Goal: Information Seeking & Learning: Learn about a topic

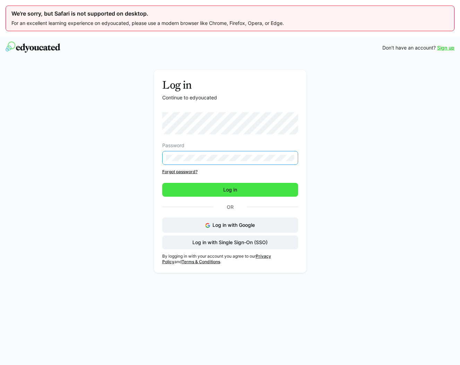
click at [217, 188] on span "Log in" at bounding box center [230, 190] width 136 height 14
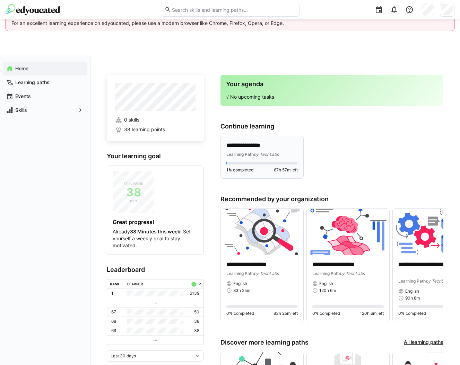
click at [261, 154] on span "by TechLabs" at bounding box center [266, 154] width 25 height 5
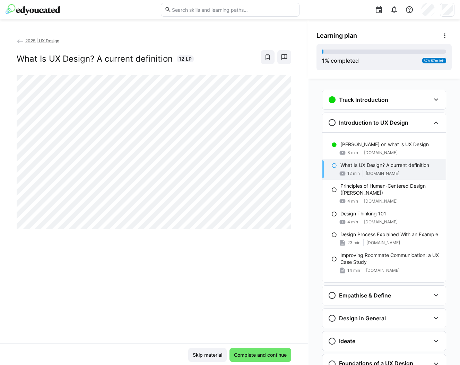
scroll to position [37, 0]
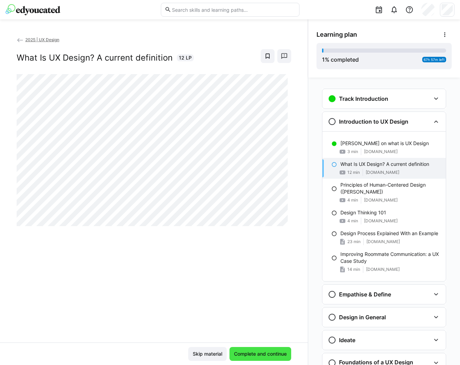
click at [243, 357] on span "Complete and continue" at bounding box center [260, 354] width 55 height 7
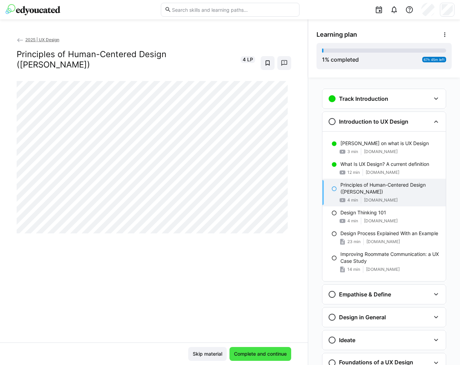
click at [257, 351] on span "Complete and continue" at bounding box center [260, 354] width 55 height 7
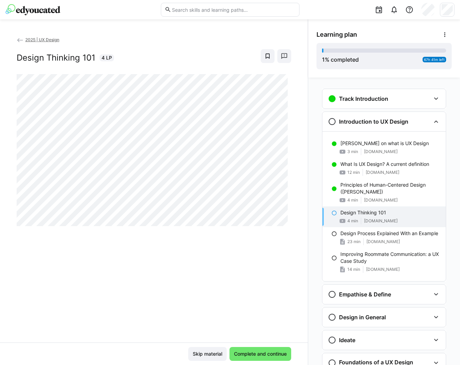
click at [157, 287] on div "2025 | UX Design Design Thinking 101 4 LP" at bounding box center [154, 189] width 308 height 307
click at [261, 355] on span "Complete and continue" at bounding box center [260, 354] width 55 height 7
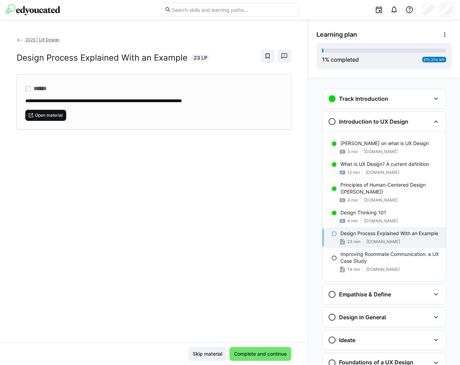
click at [46, 116] on span "Open material" at bounding box center [48, 116] width 29 height 6
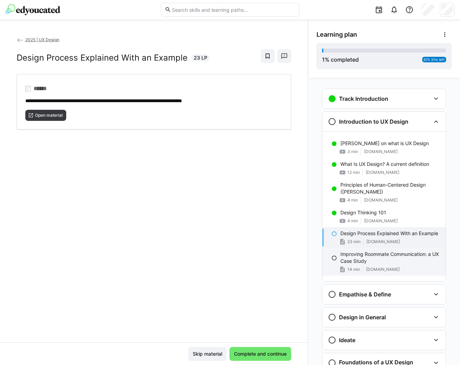
click at [348, 255] on p "Improving Roommate Communication: a UX Case Study" at bounding box center [390, 258] width 100 height 14
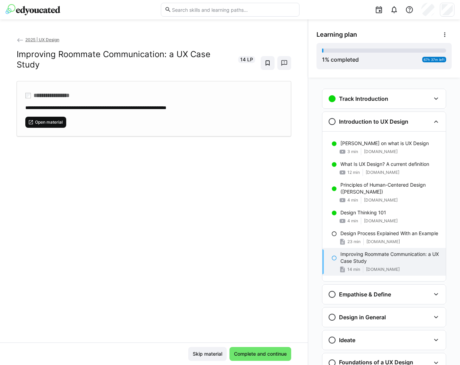
click at [58, 123] on span "Open material" at bounding box center [48, 123] width 29 height 6
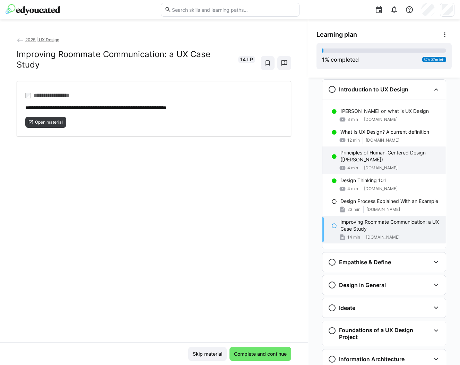
scroll to position [43, 0]
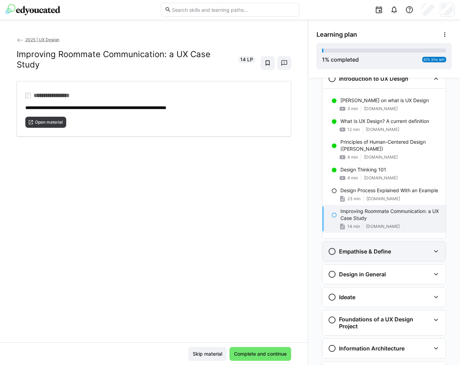
click at [339, 252] on h3 "Empathise & Define" at bounding box center [365, 251] width 52 height 7
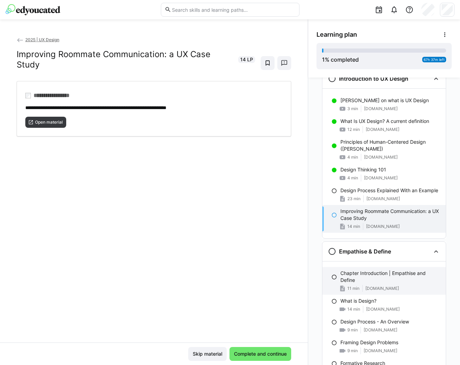
click at [350, 277] on p "Chapter Introduction | Empathise and Define" at bounding box center [390, 277] width 100 height 14
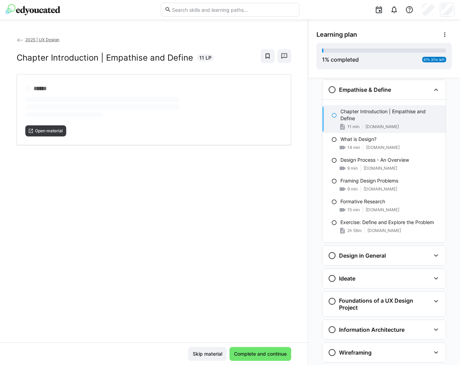
scroll to position [207, 0]
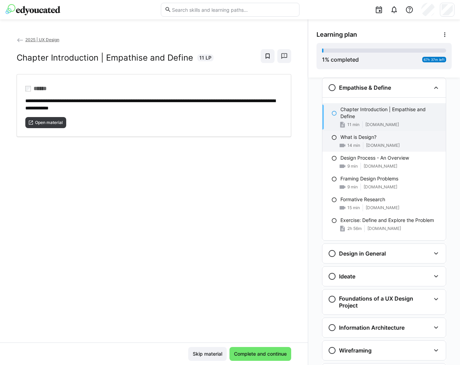
click at [352, 142] on div "14 min" at bounding box center [349, 145] width 21 height 7
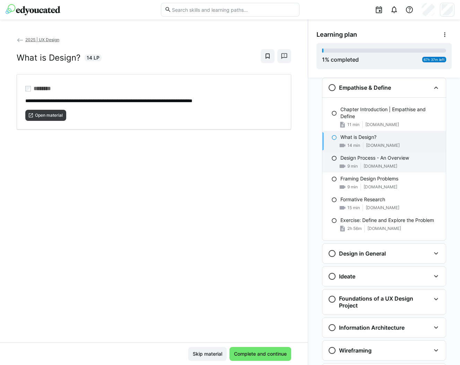
click at [353, 163] on div "9 min" at bounding box center [348, 166] width 19 height 7
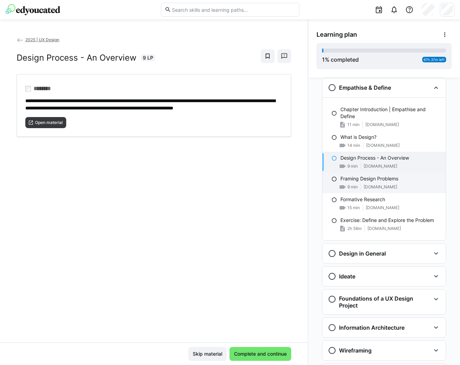
click at [351, 182] on div "Framing Design Problems 9 min [DOMAIN_NAME]" at bounding box center [383, 183] width 123 height 21
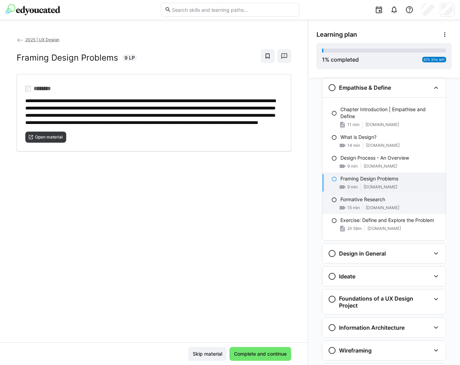
click at [349, 203] on p "Formative Research" at bounding box center [362, 199] width 45 height 7
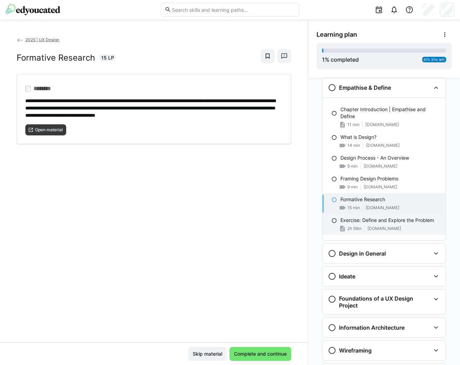
click at [349, 224] on p "Exercise: Define and Explore the Problem" at bounding box center [387, 220] width 94 height 7
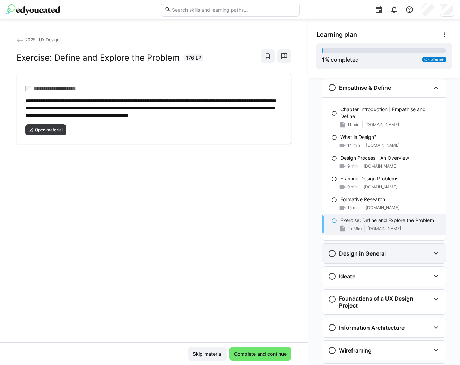
click at [345, 253] on h3 "Design in General" at bounding box center [362, 253] width 47 height 7
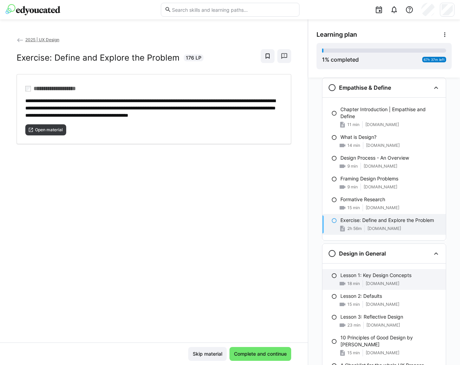
click at [346, 278] on p "Lesson 1: Key Design Concepts" at bounding box center [375, 275] width 71 height 7
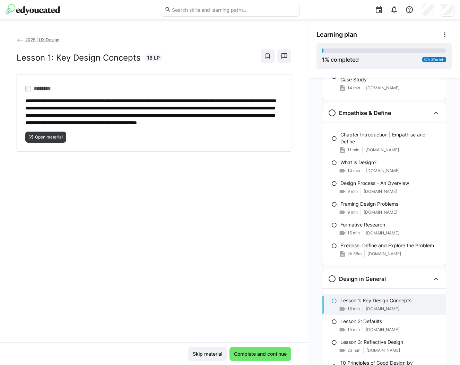
scroll to position [182, 0]
click at [361, 165] on p "What is Design?" at bounding box center [358, 162] width 36 height 7
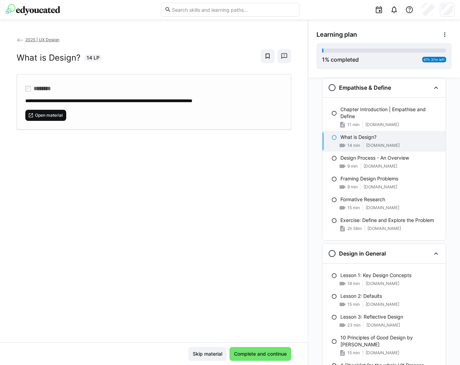
click at [44, 113] on span "Open material" at bounding box center [48, 116] width 29 height 6
click at [361, 141] on div "What is Design? 14 min [DOMAIN_NAME]" at bounding box center [383, 141] width 123 height 21
click at [52, 116] on span "Open material" at bounding box center [48, 116] width 29 height 6
drag, startPoint x: 263, startPoint y: 100, endPoint x: 23, endPoint y: 100, distance: 240.2
click at [23, 100] on div "**********" at bounding box center [154, 101] width 274 height 55
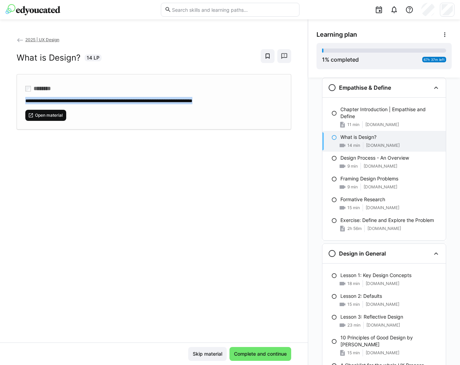
click at [58, 113] on span "Open material" at bounding box center [48, 116] width 29 height 6
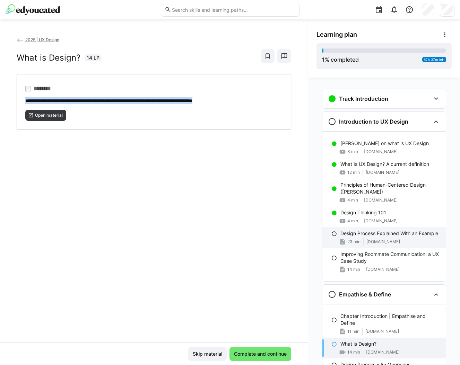
scroll to position [0, 0]
click at [356, 235] on p "Design Process Explained With an Example" at bounding box center [389, 233] width 98 height 7
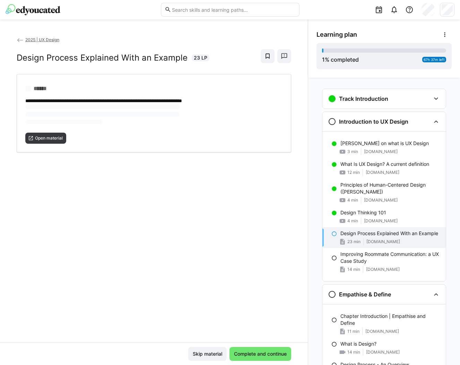
scroll to position [34, 0]
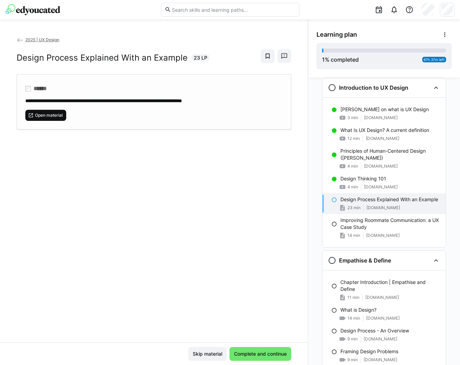
click at [55, 115] on span "Open material" at bounding box center [48, 116] width 29 height 6
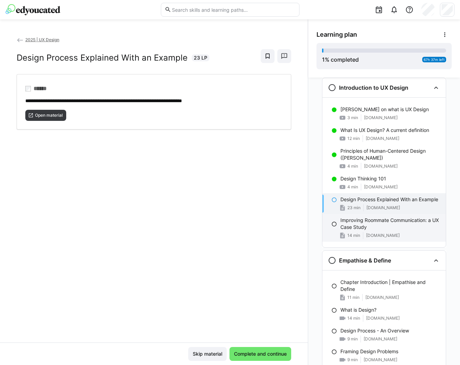
click at [346, 222] on p "Improving Roommate Communication: a UX Case Study" at bounding box center [390, 224] width 100 height 14
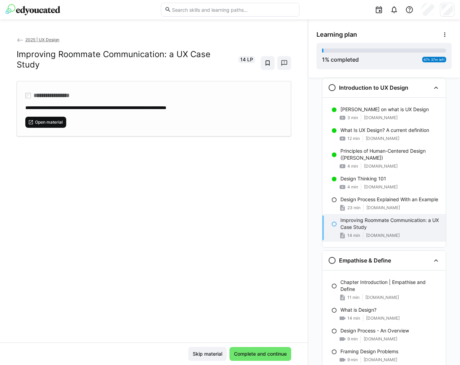
click at [58, 123] on span "Open material" at bounding box center [48, 123] width 29 height 6
